Goal: Use online tool/utility: Utilize a website feature to perform a specific function

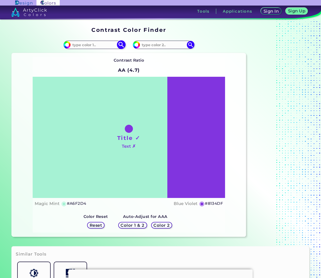
drag, startPoint x: 0, startPoint y: 0, endPoint x: 93, endPoint y: 43, distance: 102.7
click at [93, 43] on input at bounding box center [94, 44] width 47 height 7
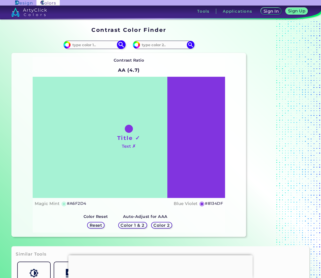
paste input "#c6cc44"
type input "#c6cc44"
click at [120, 44] on img at bounding box center [121, 44] width 9 height 9
type input "#c6cc44"
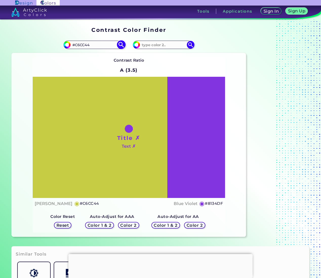
click at [80, 47] on input "#C6CC44" at bounding box center [94, 44] width 47 height 7
paste input "4490CC"
type input "#4490CC"
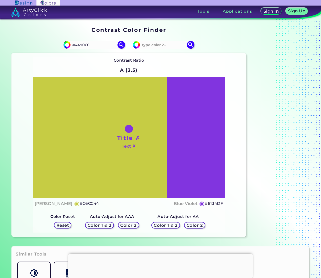
type input "#4490cc"
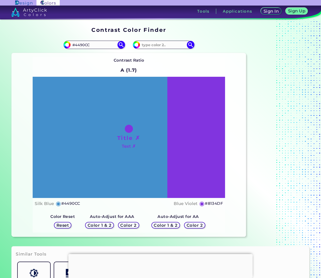
drag, startPoint x: 120, startPoint y: 71, endPoint x: 139, endPoint y: 113, distance: 46.5
click at [120, 71] on h2 "A (1.7)" at bounding box center [128, 70] width 21 height 11
click at [137, 46] on input "#8134df" at bounding box center [135, 44] width 6 height 6
type input "#fffb00"
type input "#FFFB00"
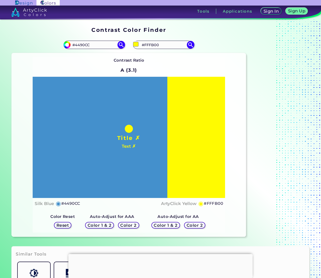
click at [203, 203] on h5 "◉" at bounding box center [201, 204] width 6 height 6
click at [198, 204] on h5 "◉" at bounding box center [201, 204] width 6 height 6
click at [196, 204] on div "ArtyClick Yellow ◉ #FFFB00" at bounding box center [192, 203] width 62 height 7
click at [176, 203] on h4 "ArtyClick Yellow" at bounding box center [178, 203] width 35 height 7
click at [176, 203] on h4 "ArtyClick Yellow copied" at bounding box center [178, 203] width 35 height 7
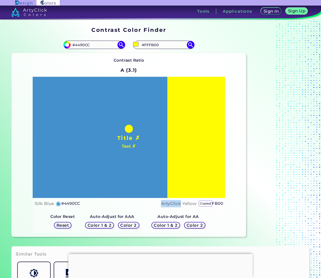
click at [176, 203] on h4 "ArtyClick Yellow copied copied" at bounding box center [178, 203] width 35 height 7
copy h4 "ArtyClick"
click at [209, 210] on div "Auto-Adjust for AAA Color 1 & 2 Color 2 Auto-Adjust for AA Color 1 & 2 Color 2 …" at bounding box center [128, 221] width 165 height 23
click at [195, 228] on h5 "Color 2" at bounding box center [194, 226] width 15 height 4
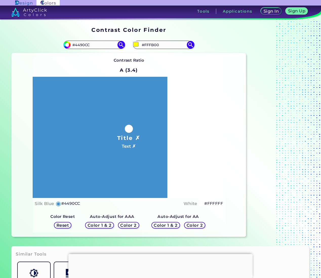
click at [195, 228] on h5 "Color 2" at bounding box center [194, 226] width 15 height 4
click at [195, 227] on h5 "Color 2" at bounding box center [194, 226] width 15 height 4
drag, startPoint x: 195, startPoint y: 228, endPoint x: 173, endPoint y: 227, distance: 22.0
click at [195, 228] on h5 "Color 2" at bounding box center [194, 226] width 15 height 4
click at [134, 226] on h5 "Color 2" at bounding box center [128, 226] width 15 height 4
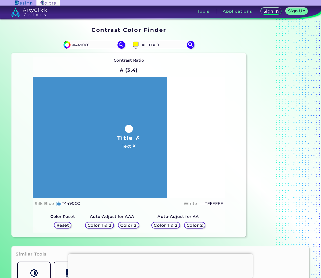
click at [134, 226] on h5 "Color 2" at bounding box center [128, 226] width 17 height 4
drag, startPoint x: 134, startPoint y: 226, endPoint x: 138, endPoint y: 226, distance: 3.8
click at [134, 226] on h5 "Color 2" at bounding box center [128, 226] width 15 height 4
click at [189, 227] on h5 "Color 2" at bounding box center [194, 226] width 15 height 4
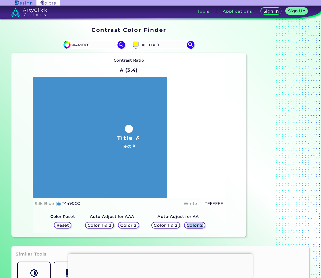
click at [189, 227] on h5 "Color 2" at bounding box center [194, 226] width 15 height 4
click at [189, 227] on h5 "Color 2" at bounding box center [195, 226] width 16 height 4
click at [189, 226] on h5 "Color 2" at bounding box center [195, 226] width 16 height 4
click at [189, 226] on h5 "Color 2" at bounding box center [194, 226] width 16 height 4
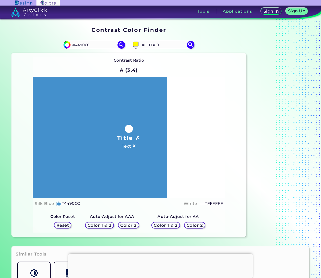
click at [227, 223] on div "Contrast Ratio A (3.4) Title ✗ Text ✗ Silk Blue ◉ #4490CC White ◉ #FFFFFF Color…" at bounding box center [129, 145] width 234 height 184
click at [146, 46] on input "#FFFB00" at bounding box center [163, 44] width 47 height 7
click at [194, 46] on img at bounding box center [190, 44] width 9 height 9
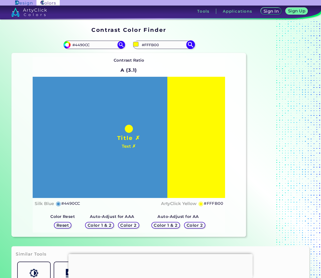
click at [191, 46] on img at bounding box center [190, 44] width 9 height 9
click at [141, 44] on input "#FFFB00" at bounding box center [163, 44] width 47 height 7
click at [193, 225] on h5 "Color 2" at bounding box center [194, 226] width 15 height 4
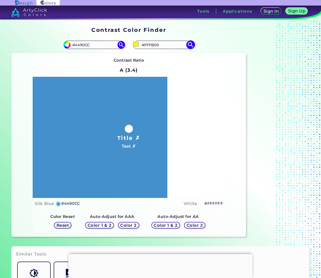
drag, startPoint x: 193, startPoint y: 43, endPoint x: 181, endPoint y: 43, distance: 11.6
click at [193, 43] on img at bounding box center [190, 44] width 9 height 9
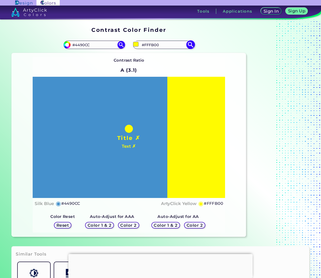
click at [135, 44] on input "#fffb00" at bounding box center [135, 44] width 6 height 6
click at [161, 66] on div "Contrast Ratio A (3.1) Title ✗ Text ✗ Silk Blue ◉ #4490CC ◉ Reset" at bounding box center [129, 145] width 192 height 176
click at [143, 48] on input "#FFFB00" at bounding box center [163, 44] width 47 height 7
click at [136, 45] on input "#fffb00" at bounding box center [135, 44] width 6 height 6
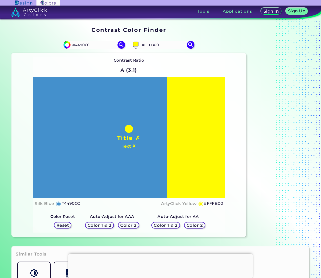
click at [199, 205] on h5 "◉" at bounding box center [201, 204] width 6 height 6
click at [200, 205] on h5 "◉" at bounding box center [201, 204] width 6 height 6
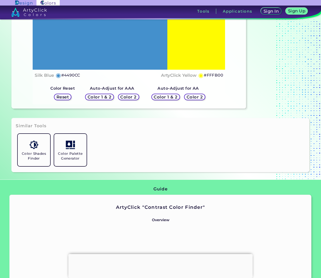
scroll to position [87, 0]
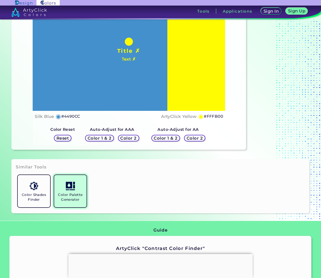
click at [78, 189] on link "Color Palette Generator" at bounding box center [70, 191] width 36 height 36
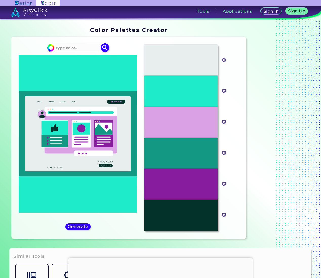
click at [76, 50] on input at bounding box center [77, 48] width 47 height 7
paste input "ArtyClick Yellow<p style="position: absolute; z-index: 10; top: 14px; left: 149…"
type input "ArtyClick Yellow<p style="position: absolute; z-index: 10; top: 14px; left: 149…"
paste input "#4490CC"
type input "#4490CC"
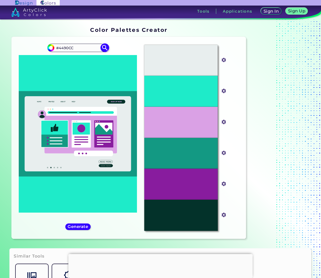
click at [107, 48] on img at bounding box center [104, 47] width 9 height 9
type input "#4490cc"
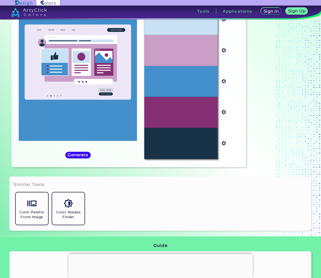
scroll to position [65, 0]
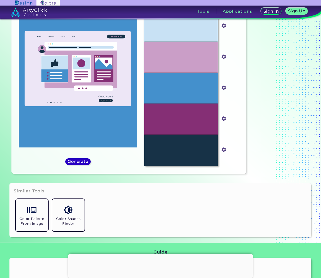
click at [69, 161] on h5 "Generate" at bounding box center [78, 162] width 21 height 4
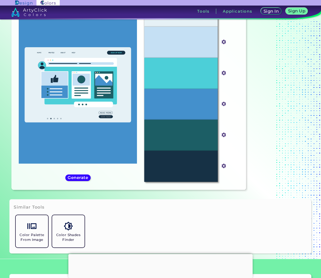
scroll to position [42, 0]
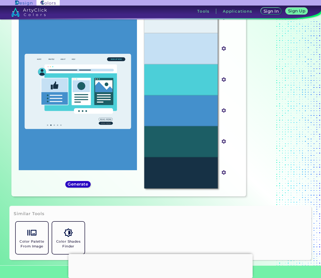
click at [77, 185] on h5 "Generate" at bounding box center [78, 185] width 20 height 4
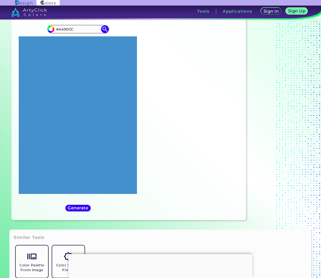
scroll to position [0, 0]
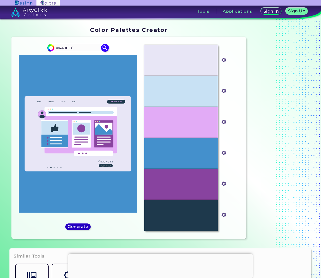
click at [84, 228] on h5 "Generate" at bounding box center [77, 227] width 21 height 4
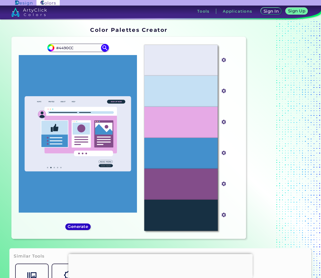
click at [84, 228] on h5 "Generate" at bounding box center [77, 227] width 19 height 4
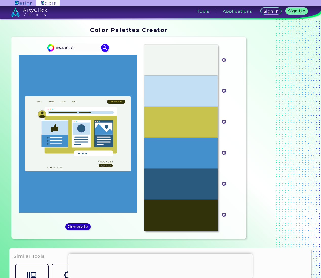
click at [84, 227] on h5 "Generate" at bounding box center [77, 227] width 21 height 4
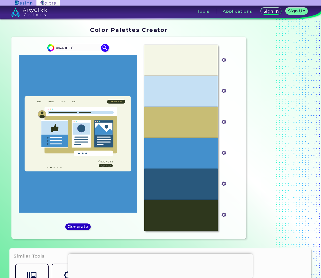
click at [84, 225] on h5 "Generate" at bounding box center [77, 227] width 19 height 4
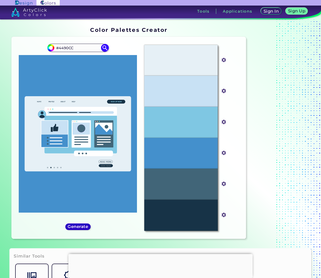
click at [84, 225] on h5 "Generate" at bounding box center [77, 227] width 21 height 4
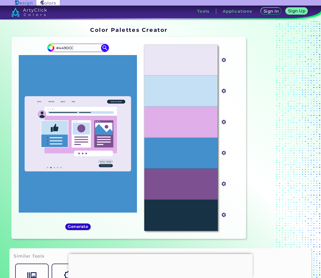
click at [84, 225] on h5 "Generate" at bounding box center [77, 227] width 19 height 4
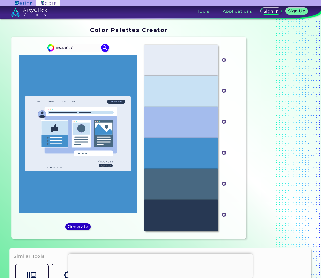
click at [84, 225] on h5 "Generate" at bounding box center [78, 227] width 20 height 4
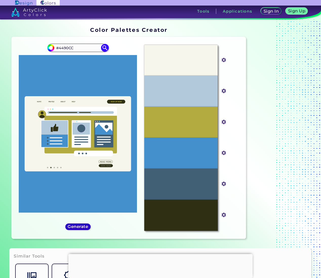
click at [84, 225] on h5 "Generate" at bounding box center [78, 227] width 19 height 4
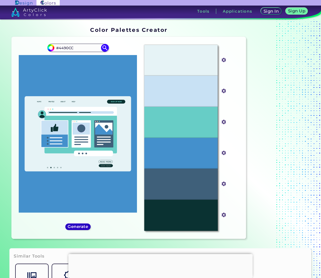
click at [84, 225] on h5 "Generate" at bounding box center [78, 227] width 20 height 4
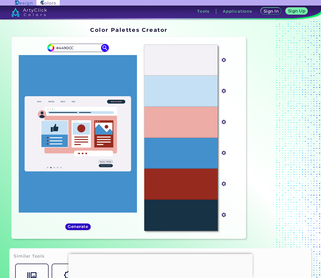
click at [84, 225] on h5 "Generate" at bounding box center [78, 227] width 20 height 4
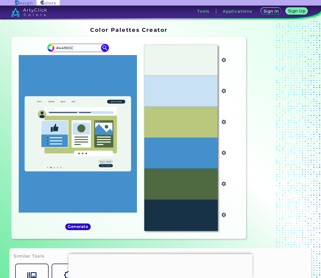
click at [84, 225] on h5 "Generate" at bounding box center [77, 227] width 19 height 4
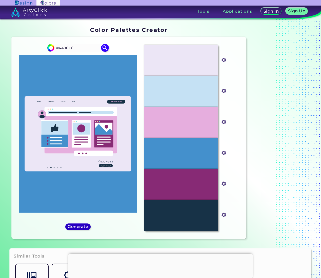
click at [84, 225] on h5 "Generate" at bounding box center [78, 227] width 19 height 4
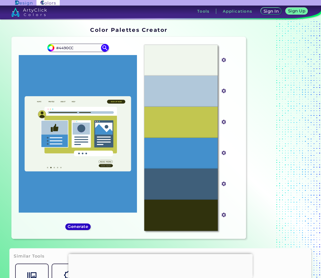
click at [84, 225] on h5 "Generate" at bounding box center [78, 227] width 20 height 4
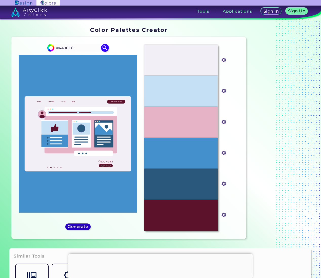
click at [84, 225] on h5 "Generate" at bounding box center [78, 227] width 20 height 4
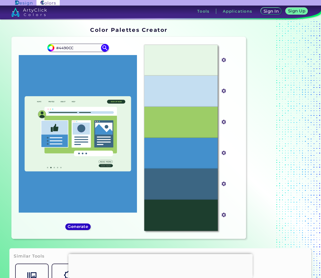
click at [84, 225] on h5 "Generate" at bounding box center [78, 227] width 21 height 4
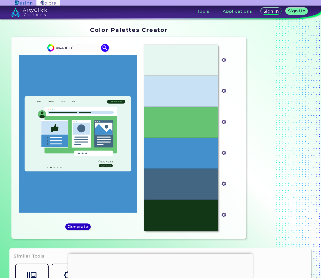
click at [84, 225] on h5 "Generate" at bounding box center [78, 227] width 19 height 4
